Goal: Task Accomplishment & Management: Manage account settings

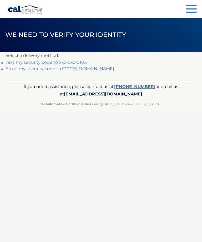
click at [79, 61] on link "Text my security code to xxx-xxx-0103" at bounding box center [46, 62] width 81 height 5
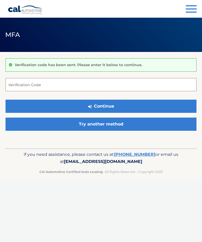
click at [33, 84] on input "Verification Code" at bounding box center [101, 84] width 191 height 13
type input "897710"
click at [101, 106] on button "Continue" at bounding box center [101, 105] width 191 height 13
click at [110, 104] on button "Continue" at bounding box center [101, 105] width 191 height 13
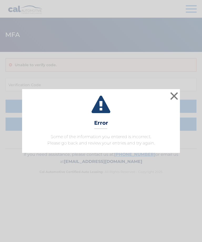
click at [170, 95] on button "×" at bounding box center [174, 96] width 11 height 11
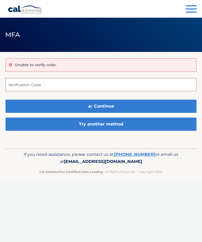
click at [25, 84] on input "Verification Code" at bounding box center [101, 84] width 191 height 13
type input "897710"
click at [106, 105] on button "Continue" at bounding box center [101, 105] width 191 height 13
click at [25, 88] on input "897710" at bounding box center [101, 84] width 191 height 13
type input "897710"
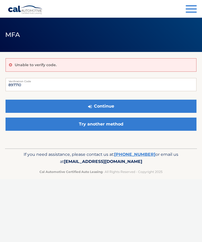
click at [109, 106] on button "Continue" at bounding box center [101, 105] width 191 height 13
click at [108, 120] on link "Try another method" at bounding box center [101, 123] width 191 height 13
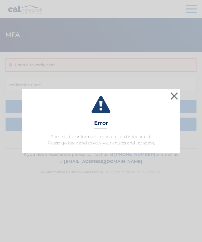
click at [177, 98] on button "×" at bounding box center [174, 96] width 11 height 11
click at [172, 98] on button "×" at bounding box center [174, 96] width 11 height 11
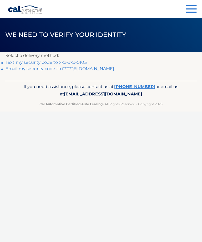
click at [79, 60] on link "Text my security code to xxx-xxx-0103" at bounding box center [46, 62] width 81 height 5
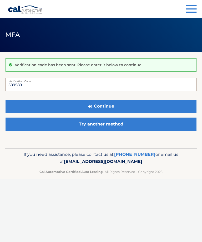
type input "589589"
click at [111, 104] on button "Continue" at bounding box center [101, 105] width 191 height 13
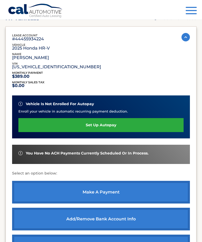
scroll to position [68, 0]
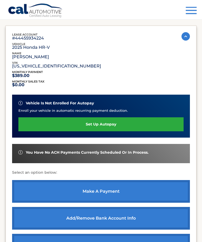
click at [101, 191] on link "make a payment" at bounding box center [101, 191] width 178 height 23
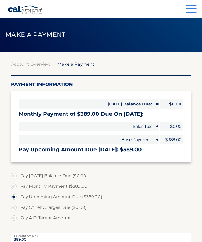
select select "Y2RjMzRkY2UtZWVhOC00N2JmLTliMTgtMmVjMTkwYTE0ZTE4"
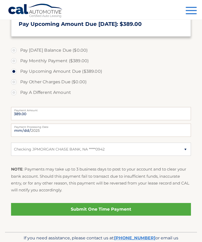
scroll to position [128, 0]
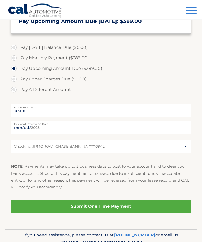
click at [119, 203] on link "Submit One Time Payment" at bounding box center [101, 206] width 180 height 13
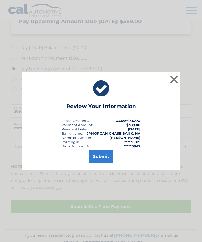
click at [105, 163] on button "Submit" at bounding box center [101, 156] width 24 height 13
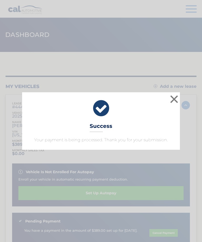
click at [175, 96] on button "×" at bounding box center [174, 99] width 11 height 11
